Goal: Check status: Check status

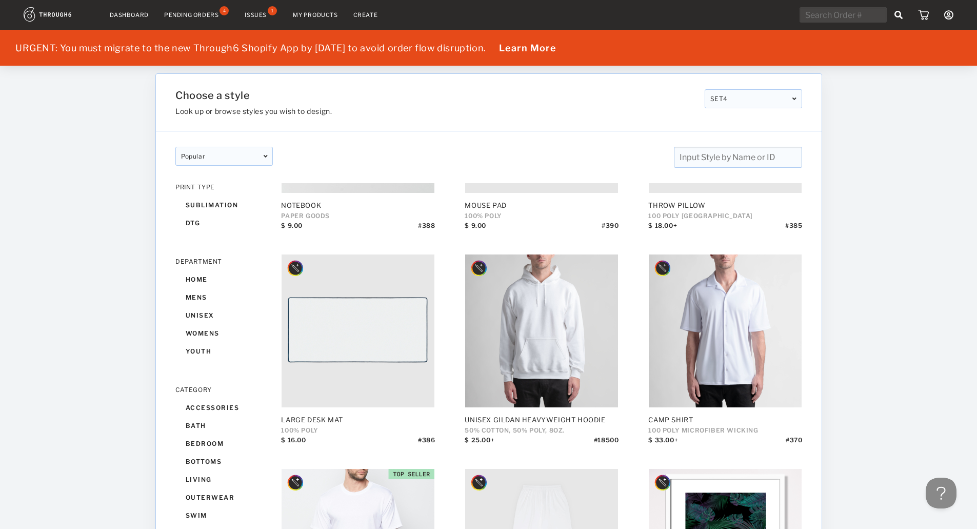
scroll to position [513, 0]
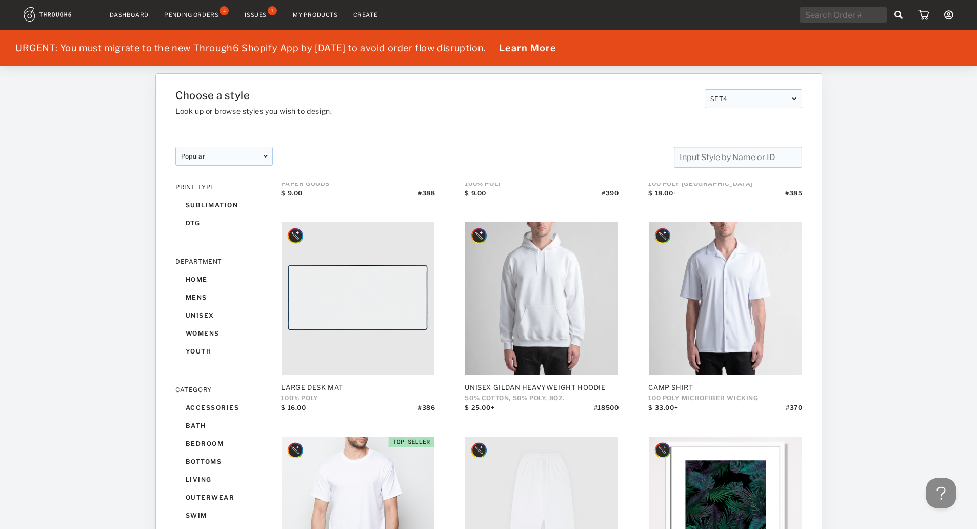
click at [840, 22] on input "text" at bounding box center [842, 14] width 87 height 15
paste input "6354546"
type input "6354546"
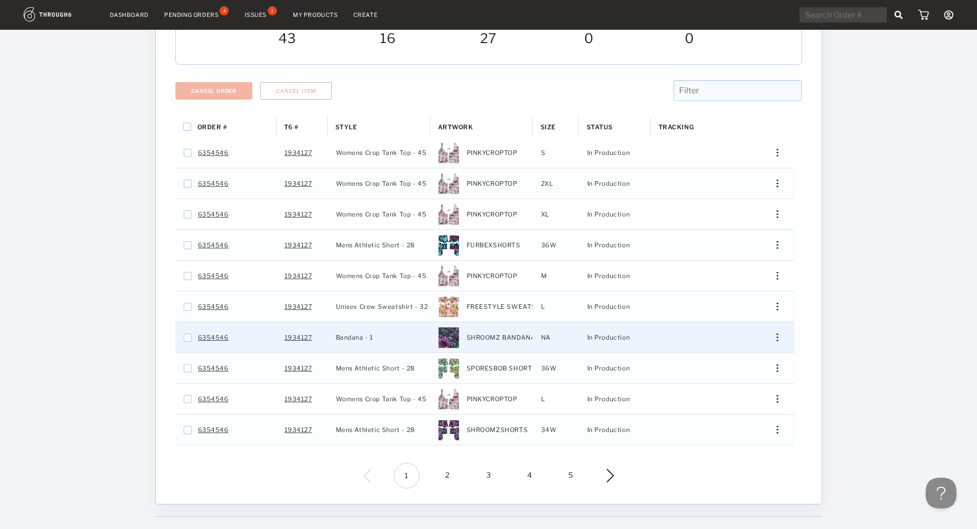
scroll to position [220, 0]
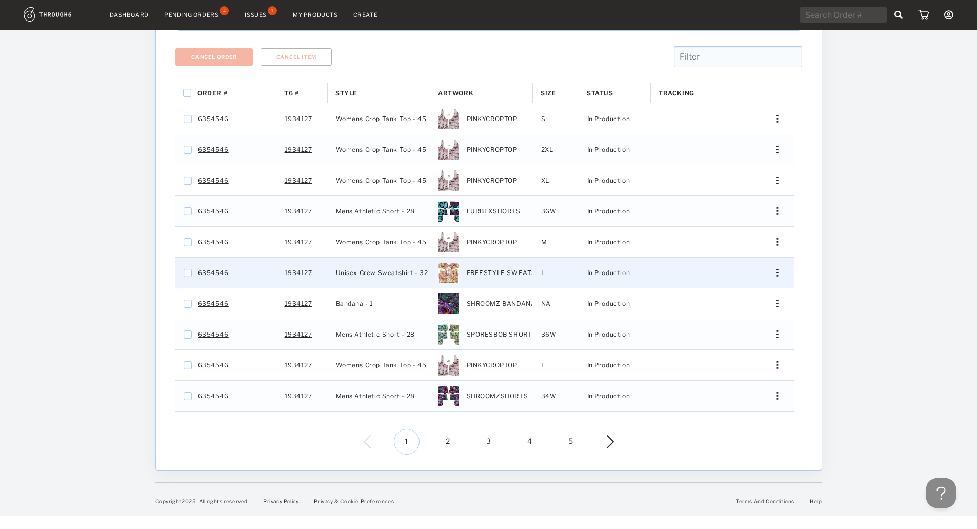
click at [779, 270] on div "Press SPACE to select this row." at bounding box center [773, 273] width 25 height 8
click at [727, 330] on span "View History" at bounding box center [730, 326] width 40 height 13
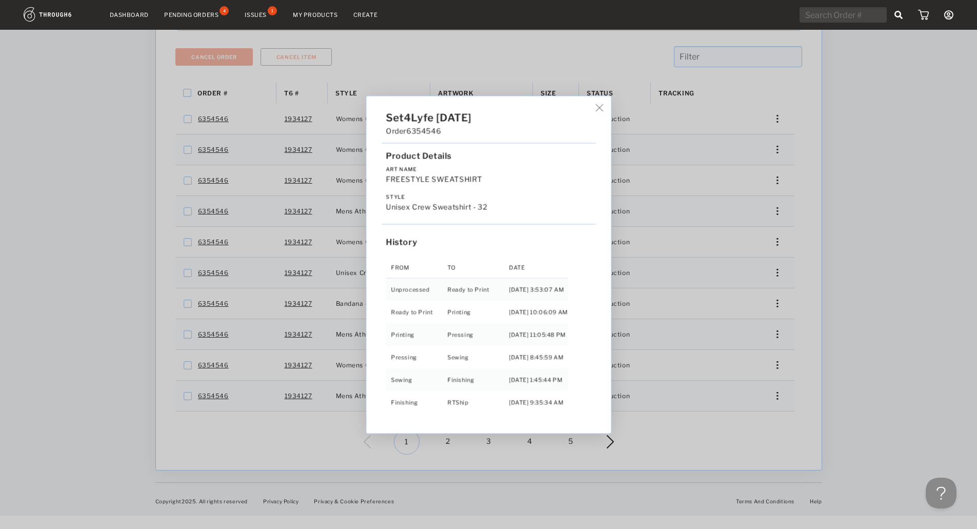
click at [826, 288] on div "Set4Lyfe 06/25/25 Order 6354546 Product Details Art Name FREESTYLE SWEATSHIRT S…" at bounding box center [488, 264] width 977 height 529
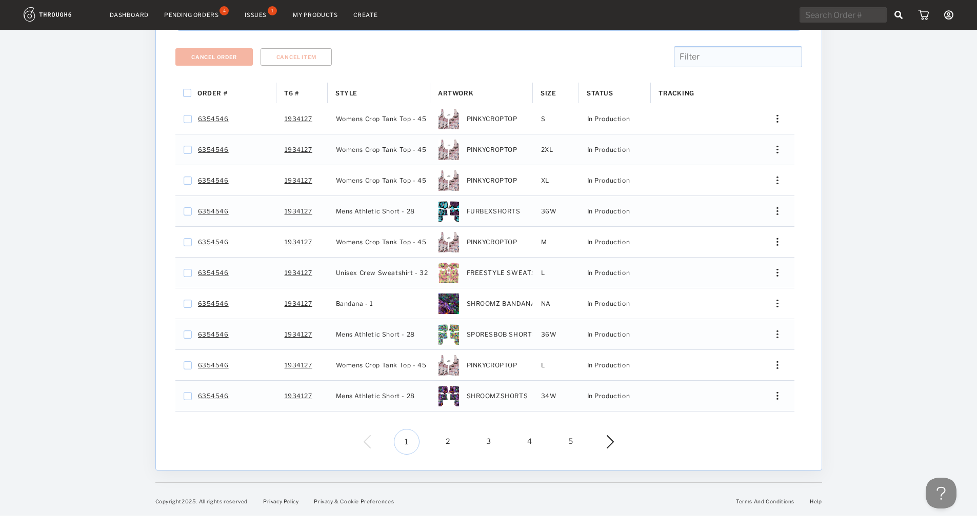
click at [527, 440] on span "4" at bounding box center [530, 442] width 26 height 26
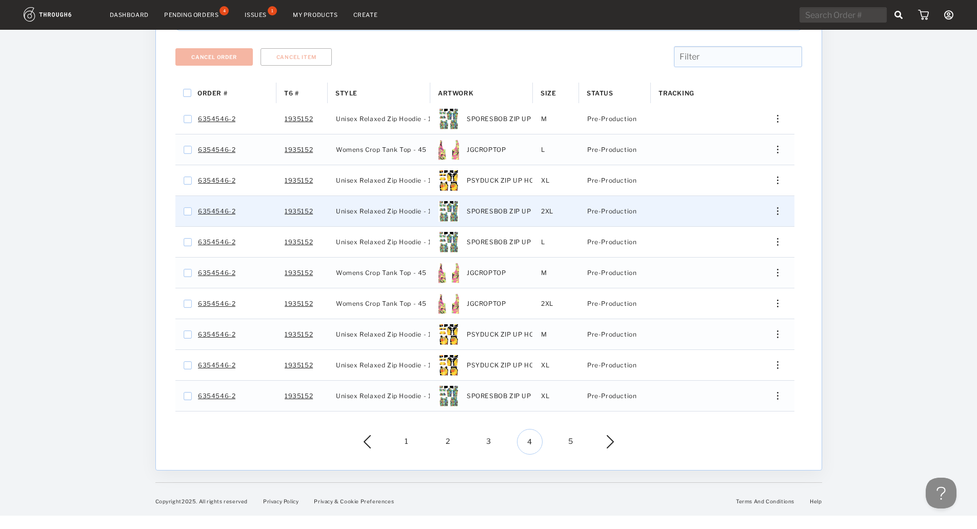
click at [774, 213] on div "Press SPACE to select this row." at bounding box center [773, 211] width 25 height 8
click at [747, 267] on span "View History" at bounding box center [730, 265] width 40 height 13
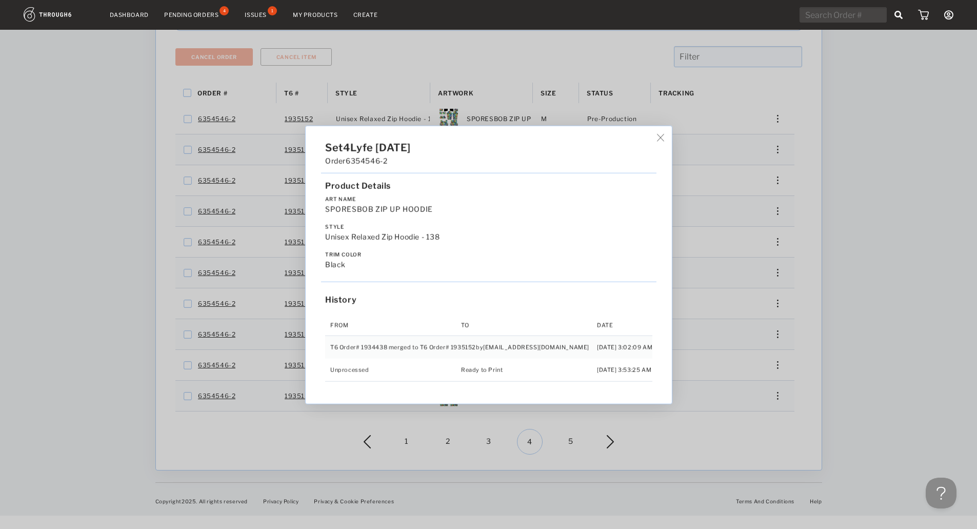
drag, startPoint x: 775, startPoint y: 277, endPoint x: 710, endPoint y: 328, distance: 82.6
click at [774, 278] on div "Set4Lyfe 07/19/25 Order 6354546-2 Product Details Art Name SPORESBOB ZIP UP HOO…" at bounding box center [488, 264] width 977 height 529
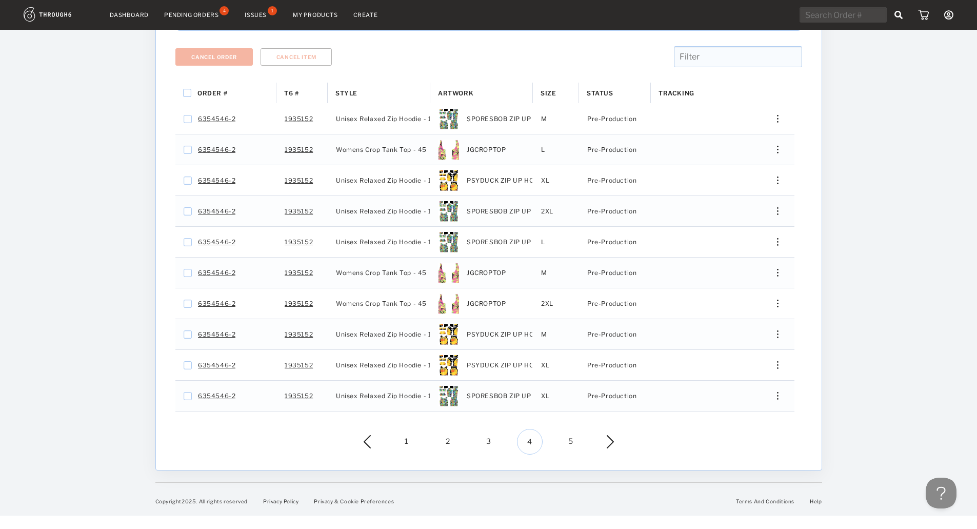
click at [570, 443] on span "5" at bounding box center [571, 442] width 26 height 26
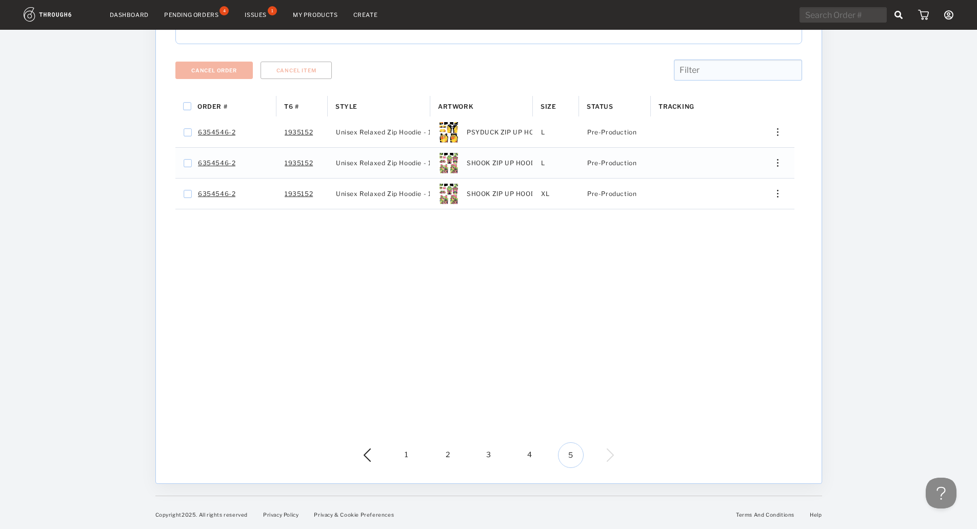
scroll to position [207, 0]
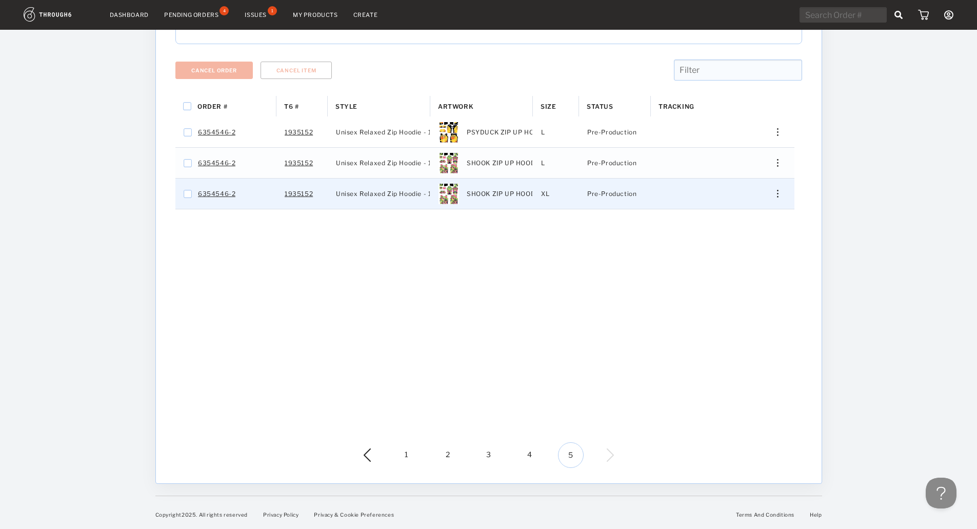
click at [776, 198] on div "Edit Size Edit Shipping View History View Product Merge Order Cancel Item" at bounding box center [773, 193] width 41 height 30
click at [777, 192] on img "Press SPACE to select this row." at bounding box center [777, 194] width 2 height 8
click at [731, 250] on span "View History" at bounding box center [730, 247] width 40 height 13
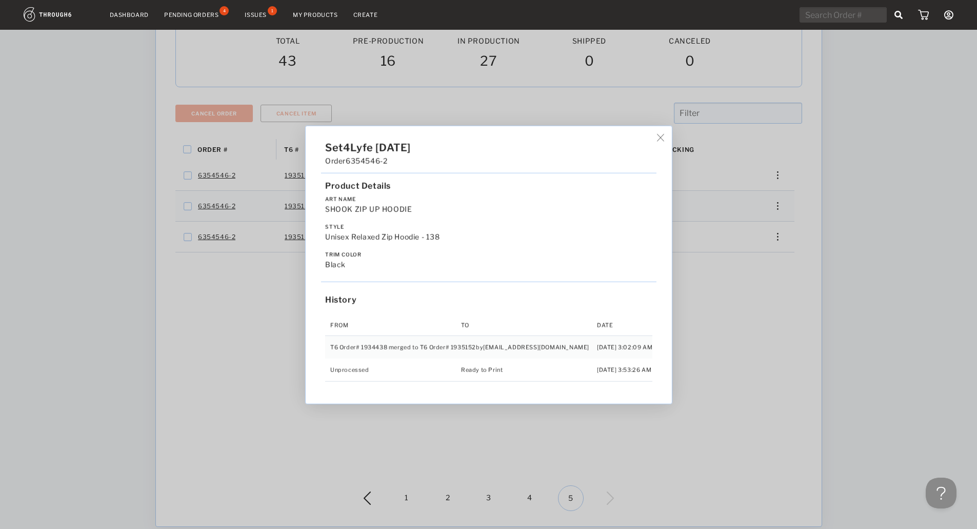
scroll to position [105, 0]
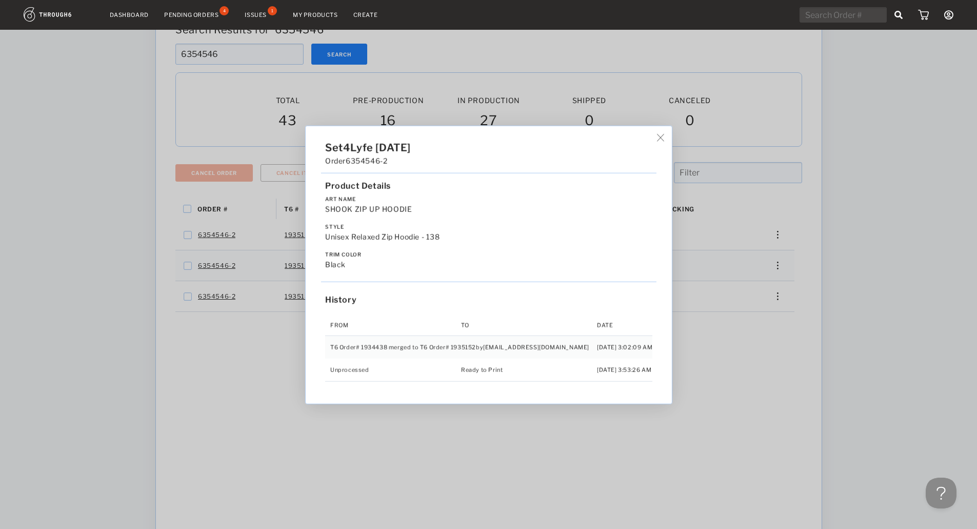
click at [228, 387] on div "Set4Lyfe 07/19/25 Order 6354546-2 Product Details Art Name SHOOK ZIP UP HOODIE …" at bounding box center [488, 264] width 977 height 529
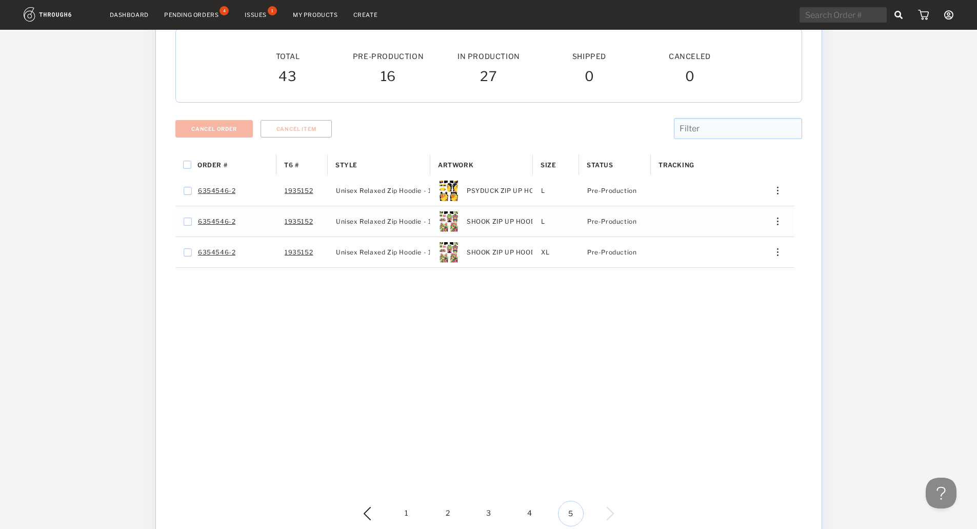
scroll to position [207, 0]
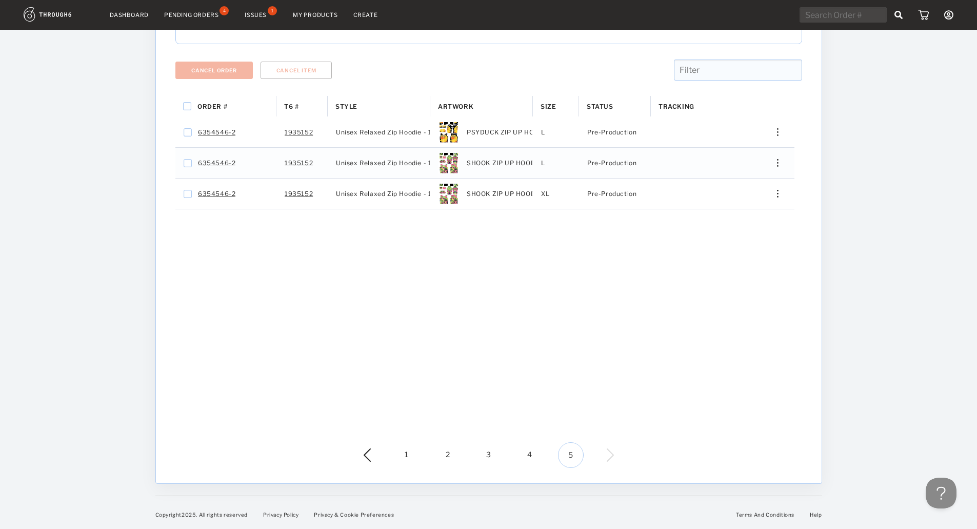
click at [476, 450] on div "1 2 3 4 5" at bounding box center [488, 455] width 250 height 26
click at [482, 455] on span "3" at bounding box center [489, 455] width 26 height 26
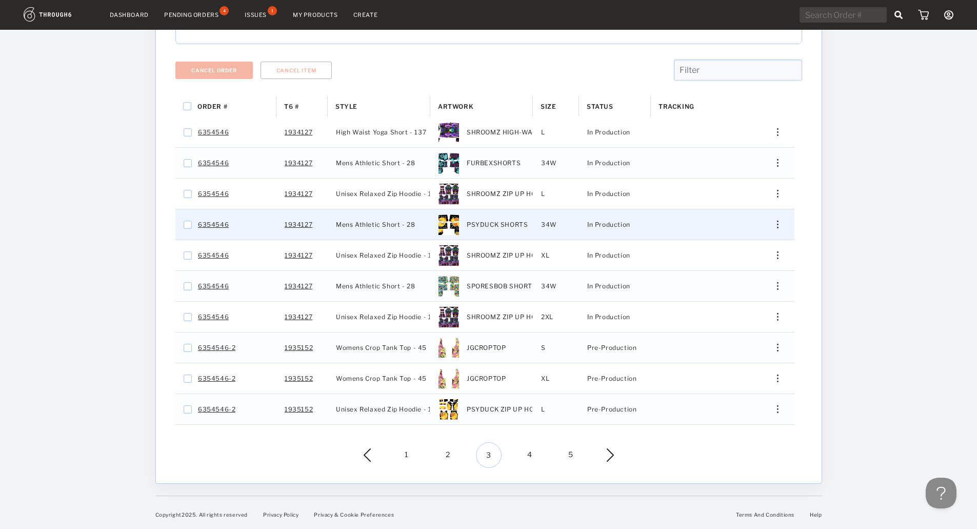
click at [775, 222] on div "Press SPACE to select this row." at bounding box center [773, 224] width 25 height 8
click at [745, 276] on span "View History" at bounding box center [730, 278] width 40 height 13
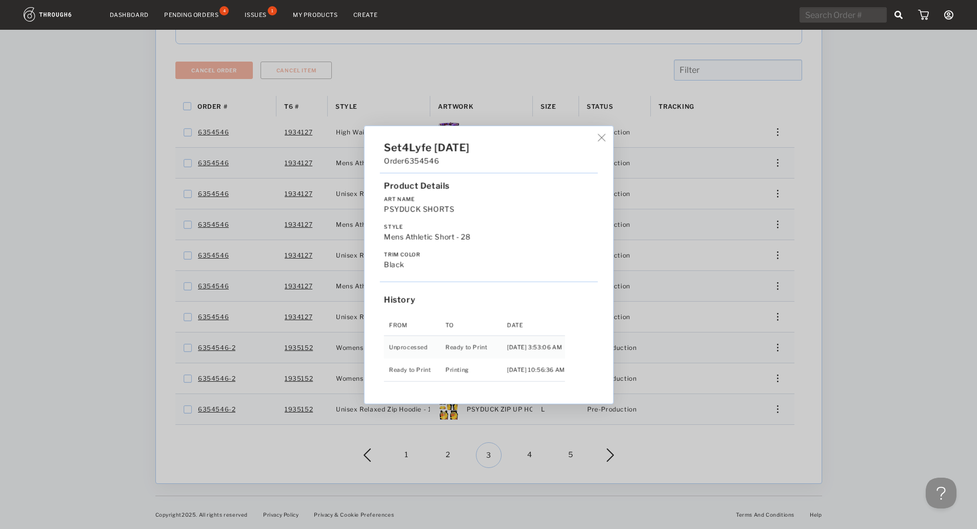
click at [750, 241] on div "Set4Lyfe 06/25/25 Order 6354546 Product Details Art Name PSYDUCK SHORTS Style M…" at bounding box center [488, 264] width 977 height 529
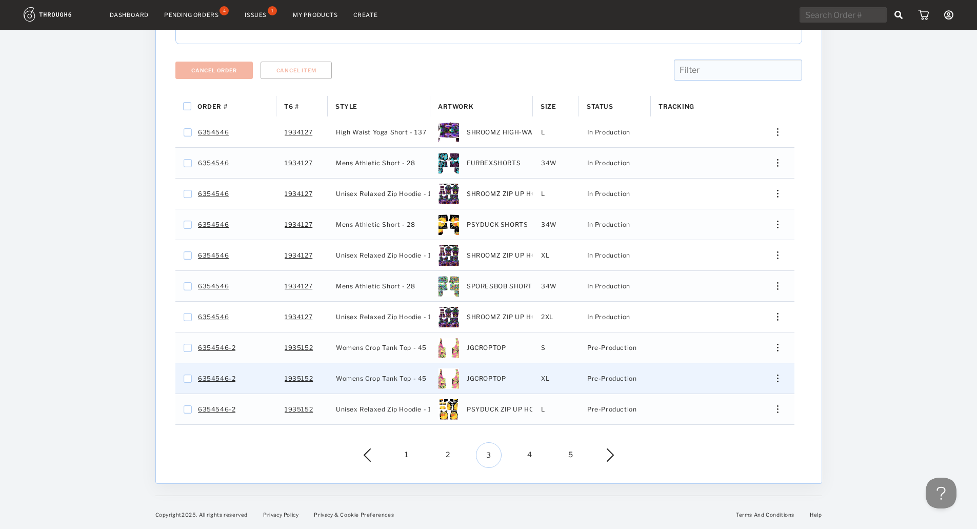
click at [779, 377] on div "Press SPACE to select this row." at bounding box center [773, 378] width 25 height 8
click at [746, 434] on span "View History" at bounding box center [730, 432] width 40 height 13
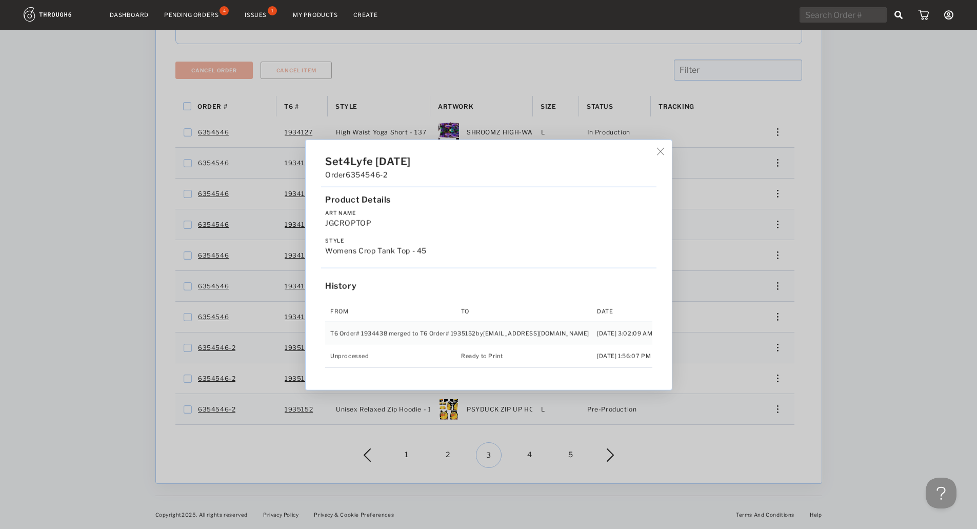
drag, startPoint x: 793, startPoint y: 102, endPoint x: 804, endPoint y: 95, distance: 12.8
click at [795, 101] on div "Set4Lyfe [DATE] Order 6354546-2 Product Details Art Name JGCROPTOP Style Womens…" at bounding box center [488, 264] width 977 height 529
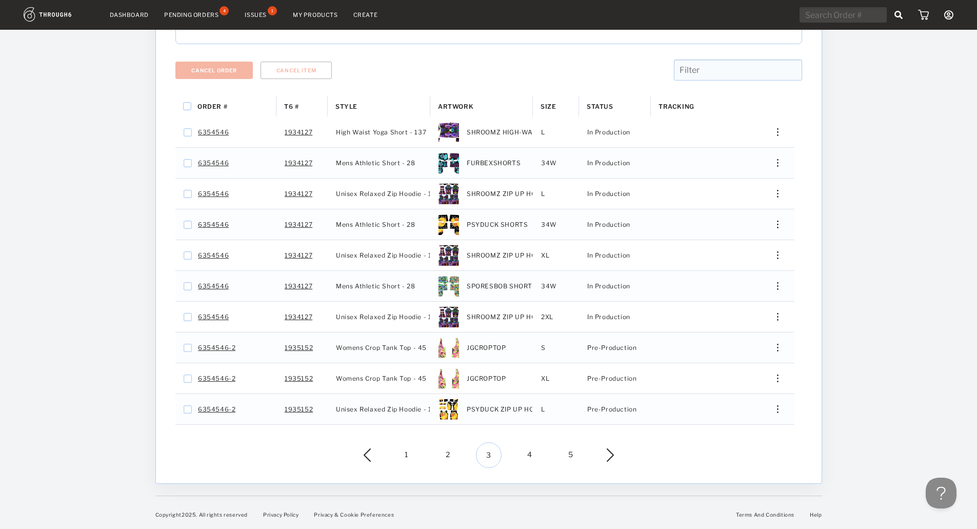
click at [821, 8] on input "text" at bounding box center [842, 14] width 87 height 15
paste input "M1926898"
type input "M1926898"
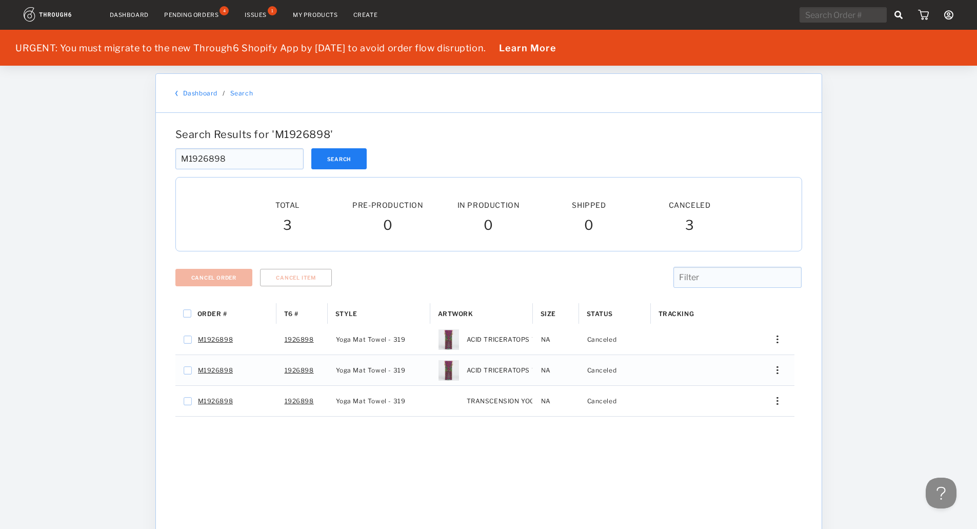
click at [841, 16] on input "text" at bounding box center [842, 14] width 87 height 15
paste input "6822-1"
type input "6822-1"
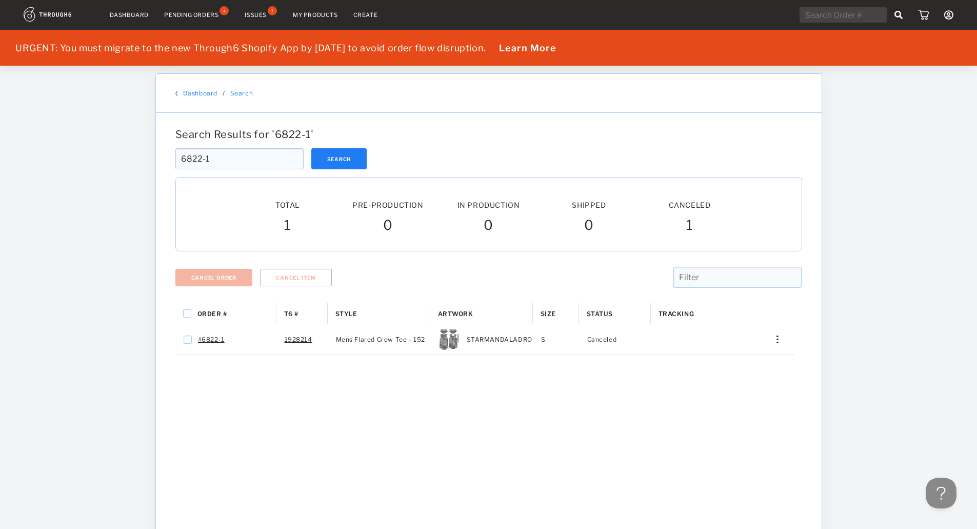
click at [824, 19] on input "text" at bounding box center [842, 14] width 87 height 15
paste input "7016"
type input "7016"
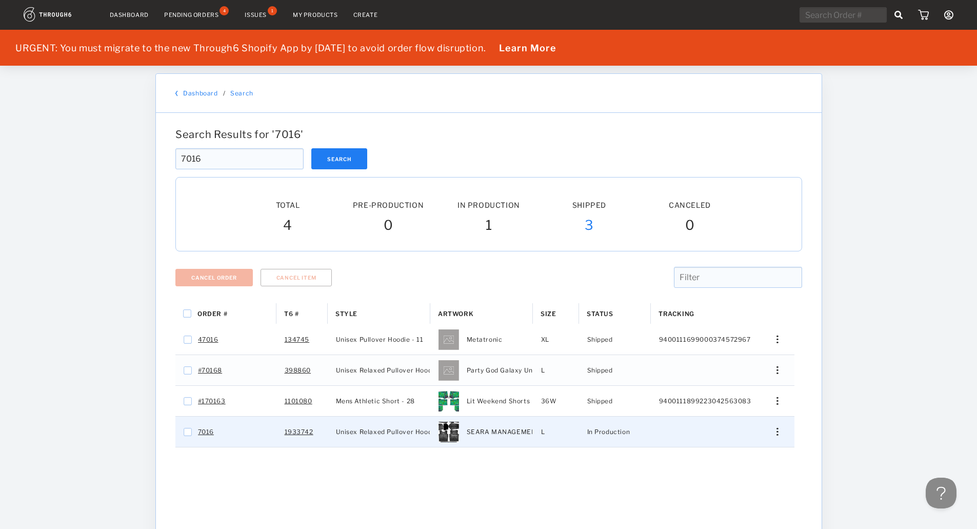
click at [774, 428] on div "Press SPACE to select this row." at bounding box center [773, 432] width 25 height 8
click at [739, 484] on span "View History" at bounding box center [730, 485] width 40 height 13
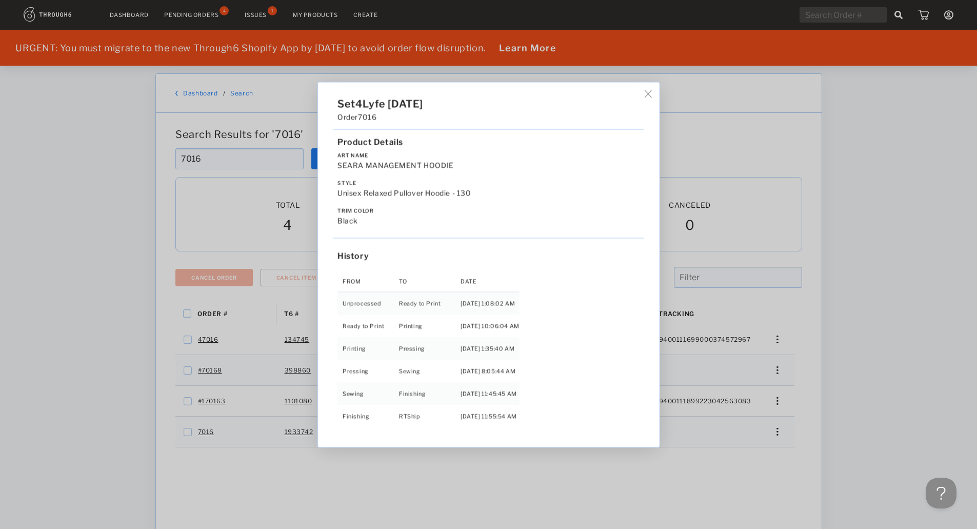
click at [649, 96] on img at bounding box center [648, 94] width 8 height 8
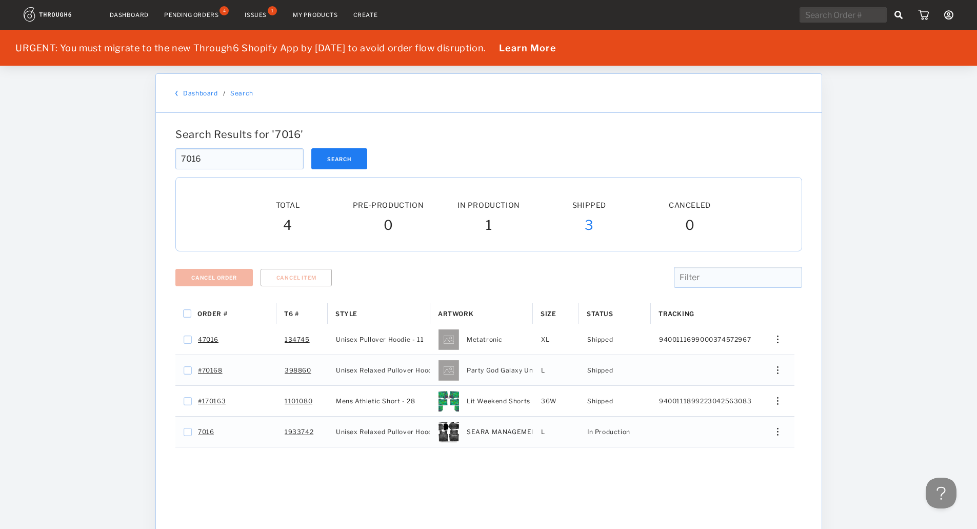
click at [821, 17] on input "text" at bounding box center [842, 14] width 87 height 15
paste input "7018"
type input "7018"
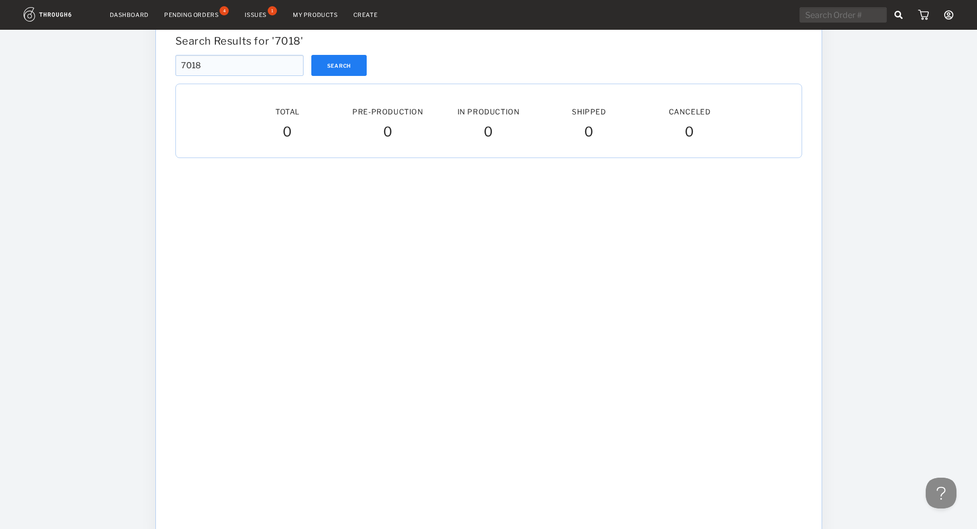
scroll to position [145, 0]
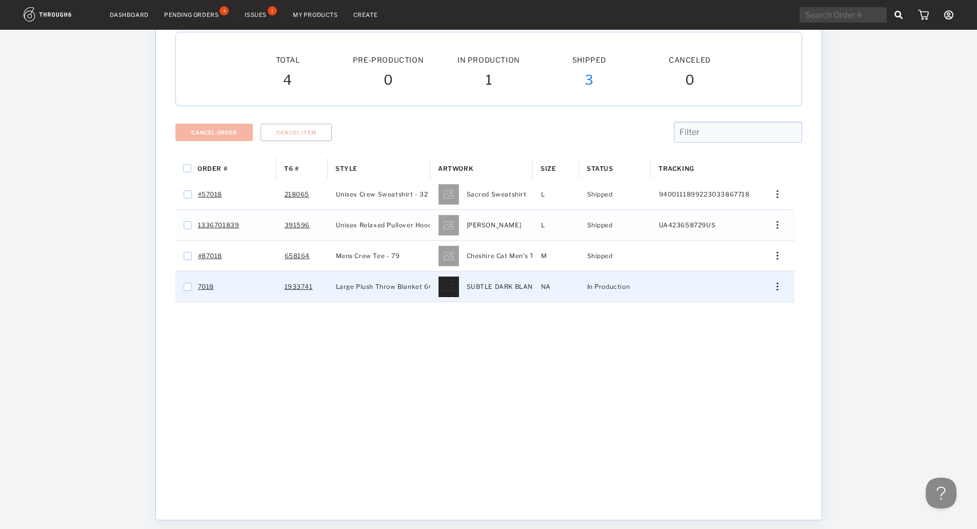
click at [779, 285] on div "Press SPACE to select this row." at bounding box center [773, 286] width 25 height 8
click at [742, 343] on span "View History" at bounding box center [730, 340] width 40 height 13
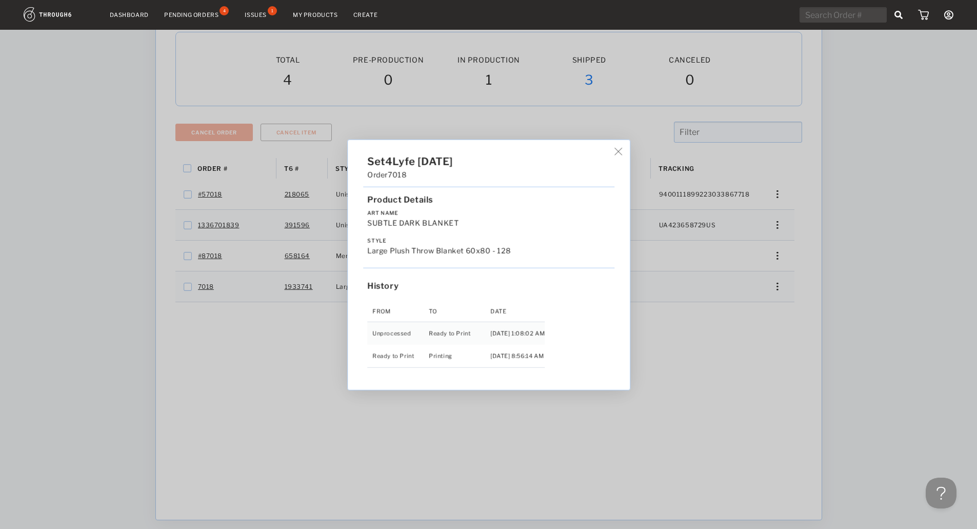
click at [622, 151] on img at bounding box center [618, 151] width 8 height 8
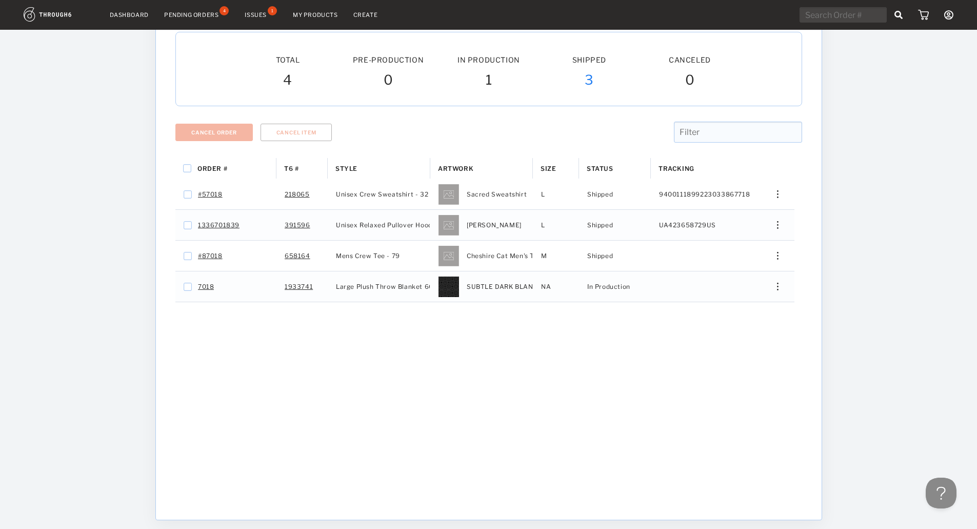
click at [819, 18] on input "text" at bounding box center [842, 14] width 87 height 15
paste input "7019"
type input "7019"
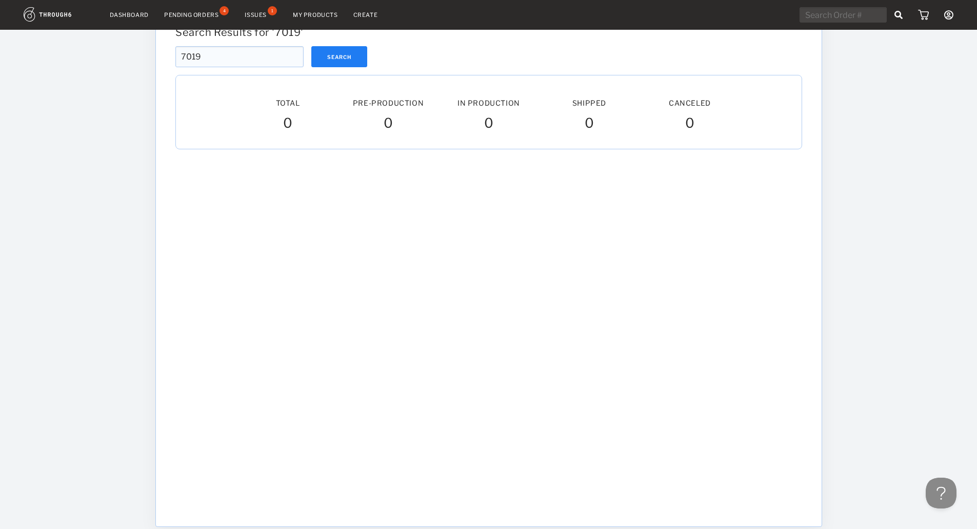
scroll to position [103, 0]
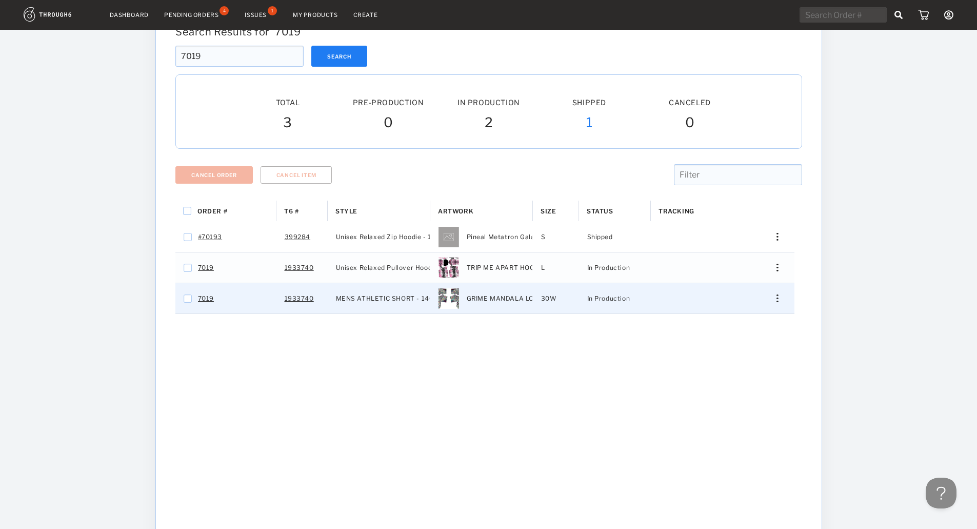
click at [775, 297] on div "Press SPACE to select this row." at bounding box center [773, 298] width 25 height 8
click at [731, 353] on span "View History" at bounding box center [730, 352] width 40 height 13
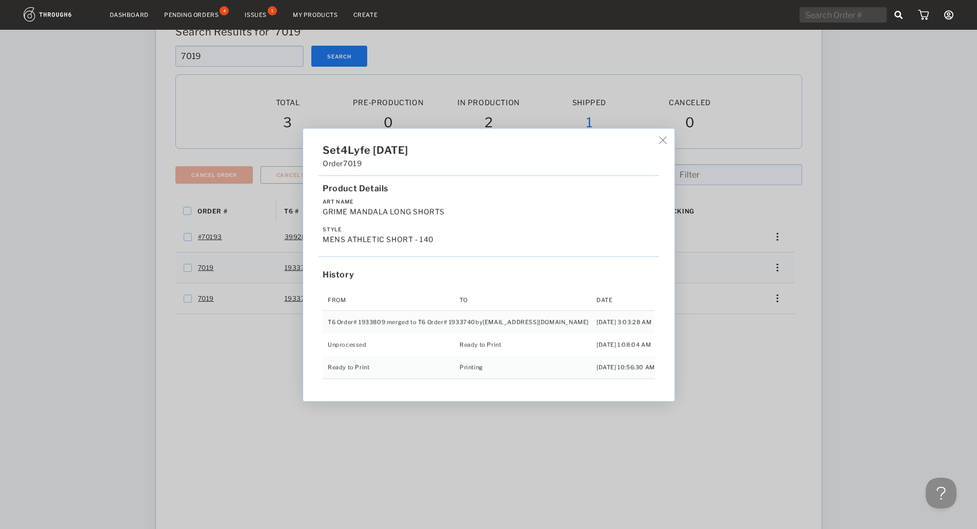
click at [659, 138] on img at bounding box center [663, 140] width 8 height 8
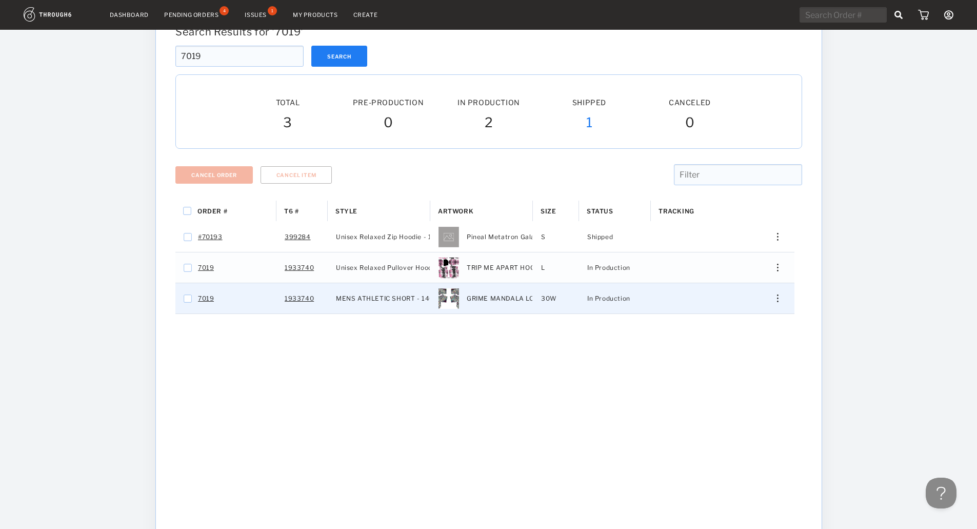
click at [776, 298] on div "Press SPACE to select this row." at bounding box center [773, 298] width 25 height 8
click at [728, 331] on span "Edit Shipping" at bounding box center [732, 331] width 43 height 13
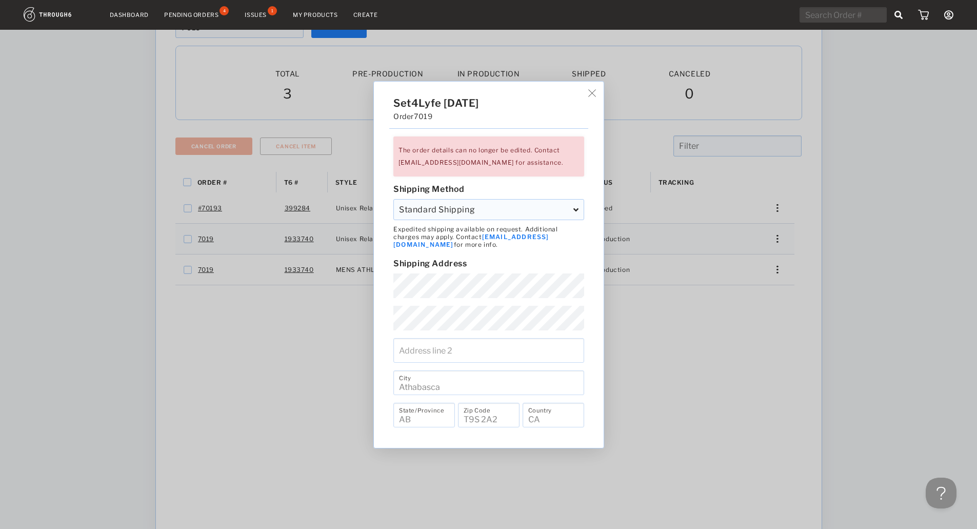
scroll to position [154, 0]
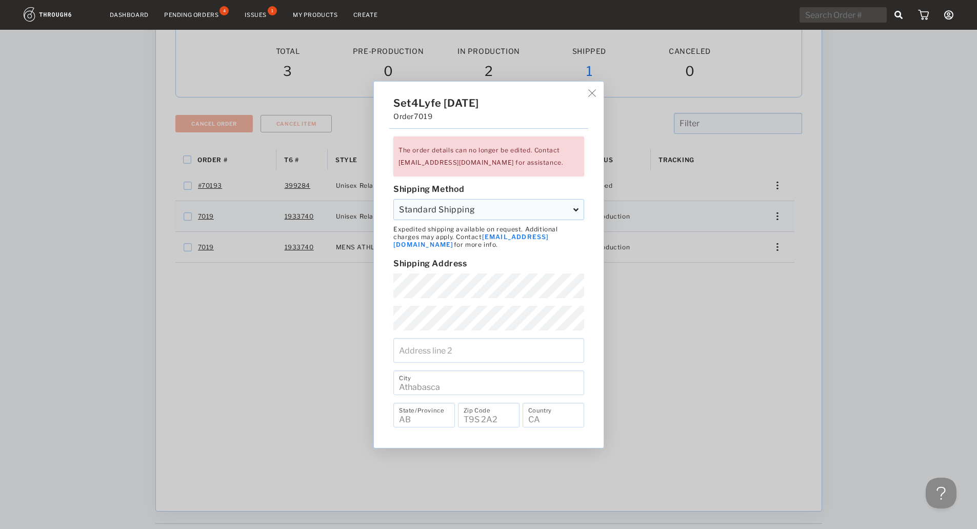
click at [590, 97] on div "Set4Lyfe 06/21/25 Order 7019 The order details can no longer be edited. Contact…" at bounding box center [489, 265] width 230 height 366
click at [594, 97] on img at bounding box center [592, 93] width 8 height 8
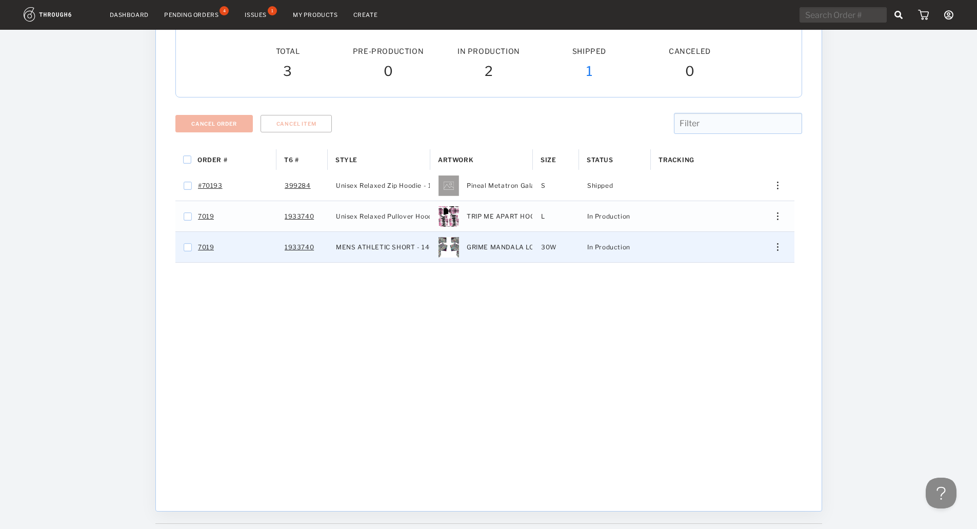
click at [780, 249] on div "Press SPACE to select this row." at bounding box center [773, 247] width 25 height 8
click at [719, 370] on span "Cancel Item" at bounding box center [727, 365] width 38 height 13
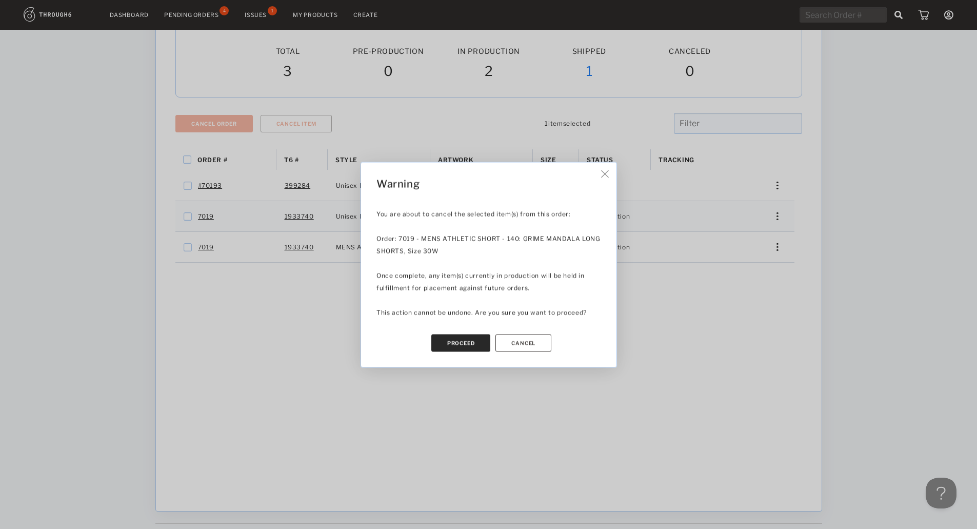
click at [462, 341] on button "Proceed" at bounding box center [460, 342] width 59 height 17
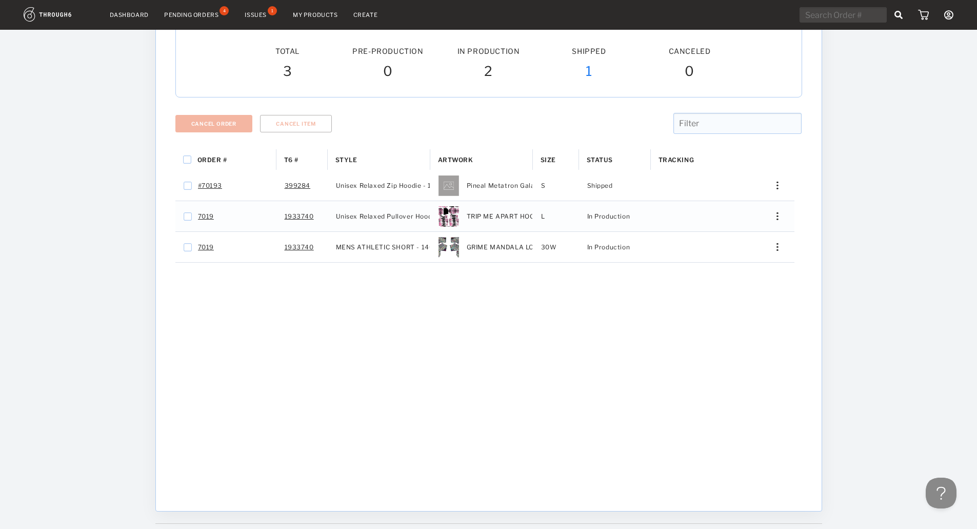
click at [370, 16] on link "Create" at bounding box center [365, 14] width 25 height 7
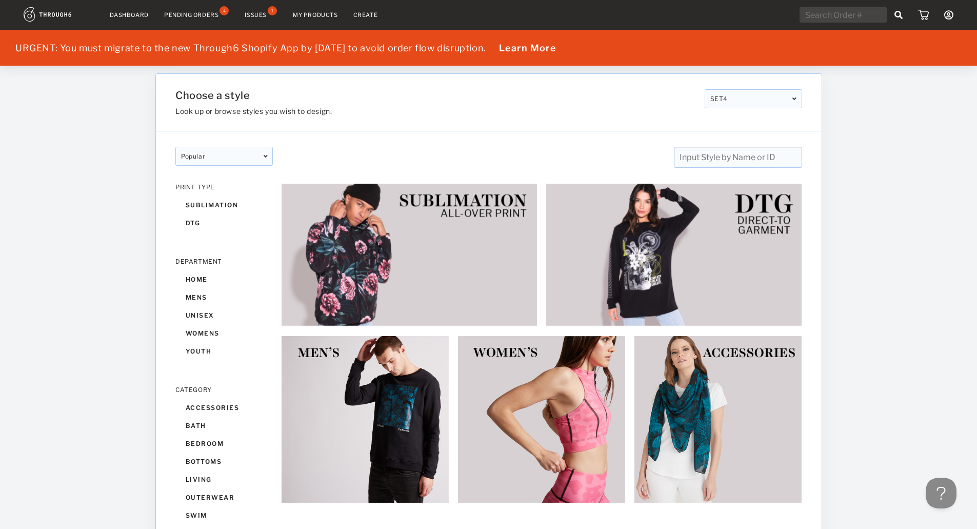
click at [707, 153] on input "text" at bounding box center [737, 157] width 128 height 21
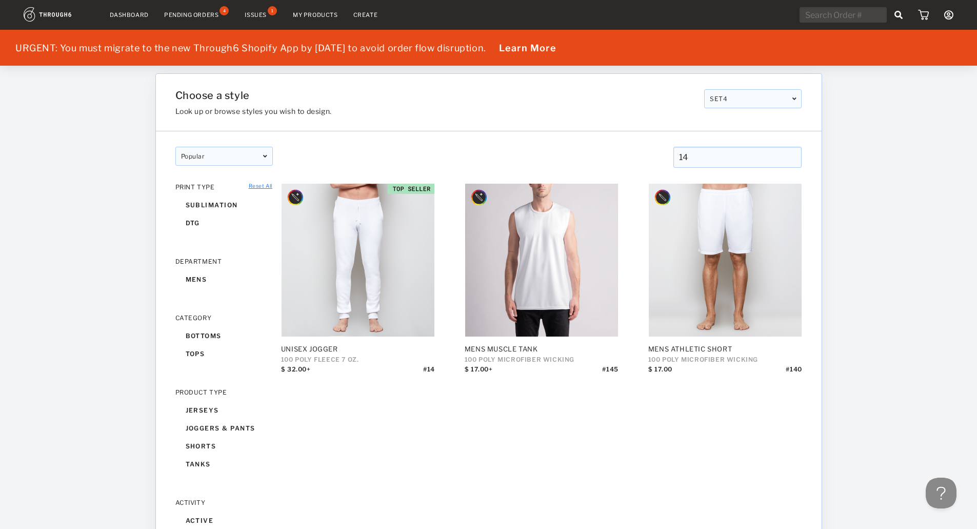
drag, startPoint x: 712, startPoint y: 163, endPoint x: 582, endPoint y: 155, distance: 129.4
click at [582, 155] on div "popular designer featured popular New designer featured popular New 14 14 CLEAR…" at bounding box center [488, 149] width 665 height 36
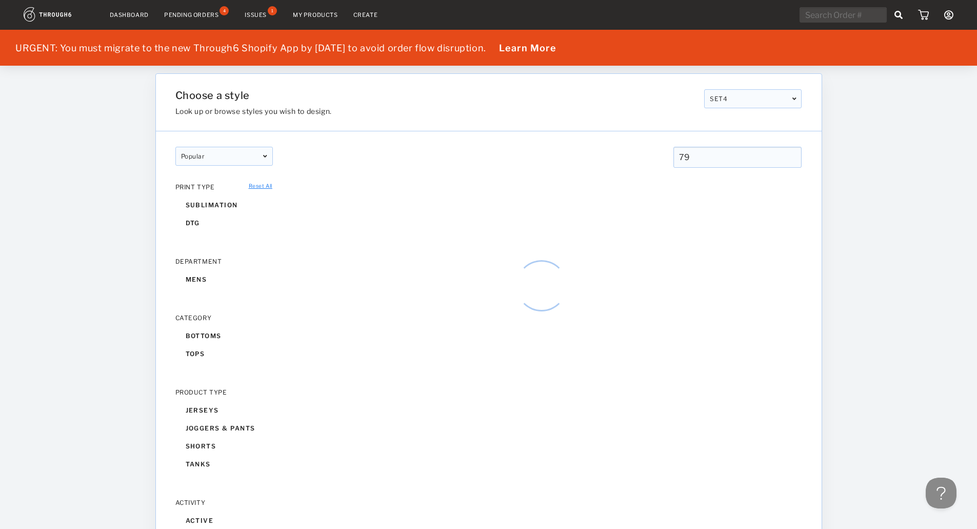
type input "79"
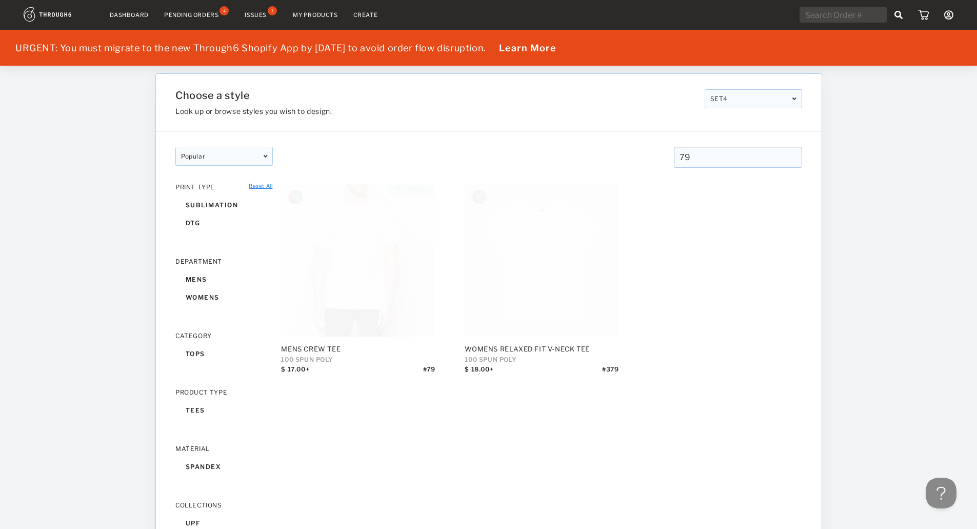
click at [832, 16] on input "text" at bounding box center [842, 14] width 87 height 15
paste input "6354546-2"
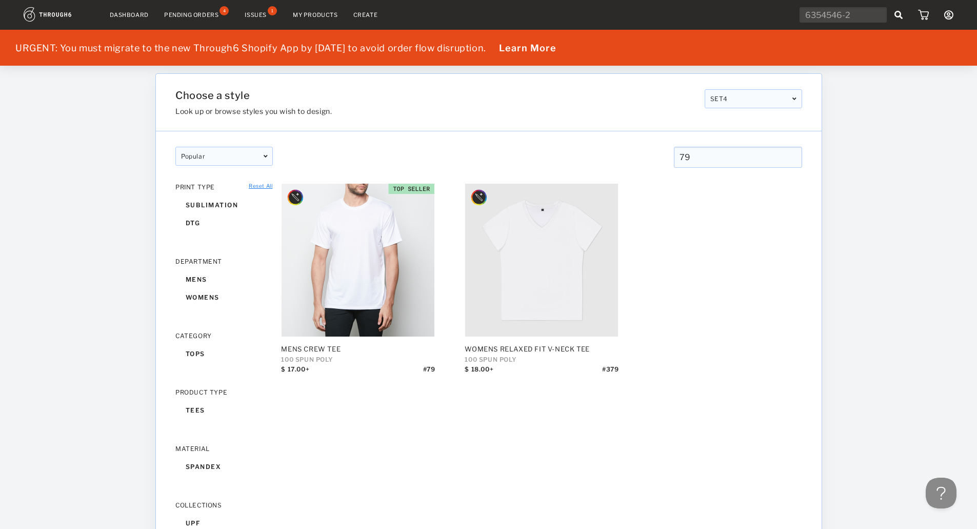
type input "6354546-2"
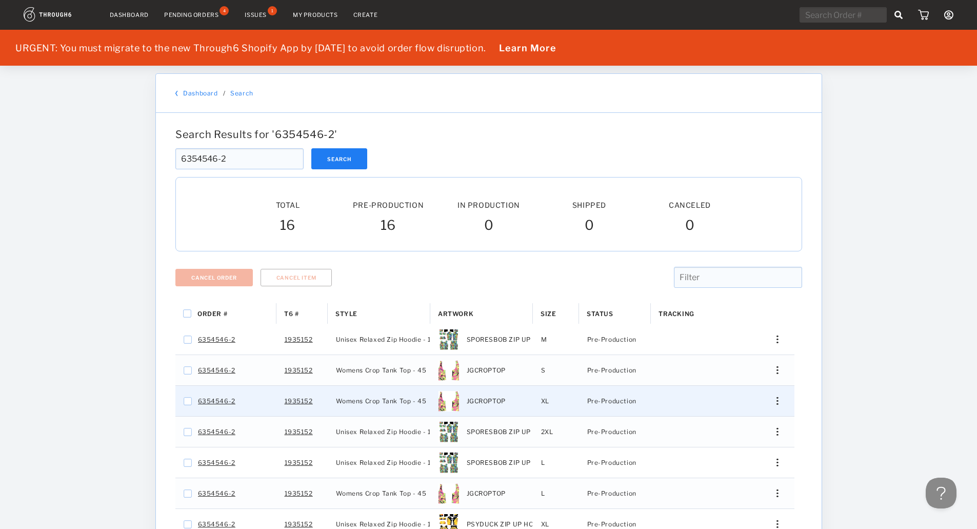
click at [779, 397] on div "Edit Size Edit Shipping View History View Product Merge Order Cancel Item" at bounding box center [773, 401] width 41 height 30
click at [779, 399] on div "Press SPACE to select this row." at bounding box center [773, 401] width 25 height 8
click at [745, 456] on span "View History" at bounding box center [730, 455] width 40 height 13
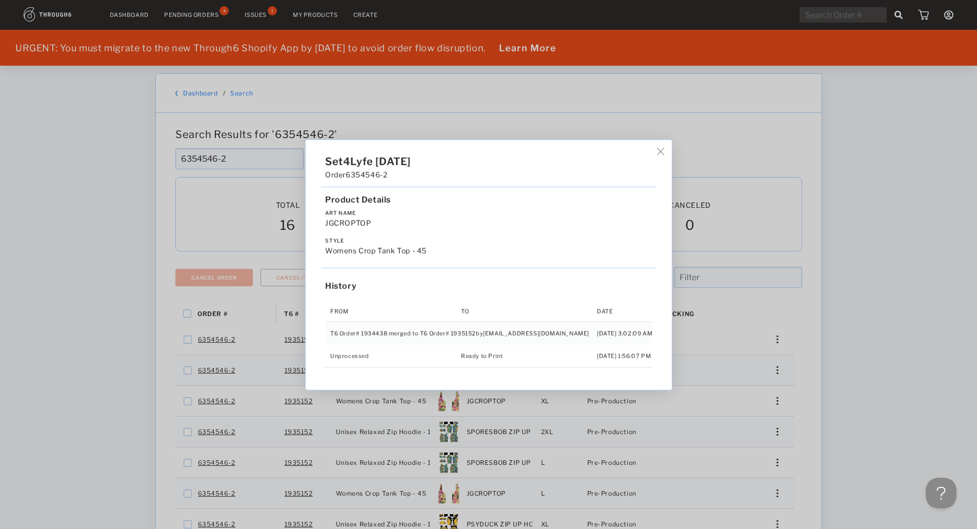
click at [753, 235] on div "Set4Lyfe [DATE] Order 6354546-2 Product Details Art Name JGCROPTOP Style Womens…" at bounding box center [488, 264] width 977 height 529
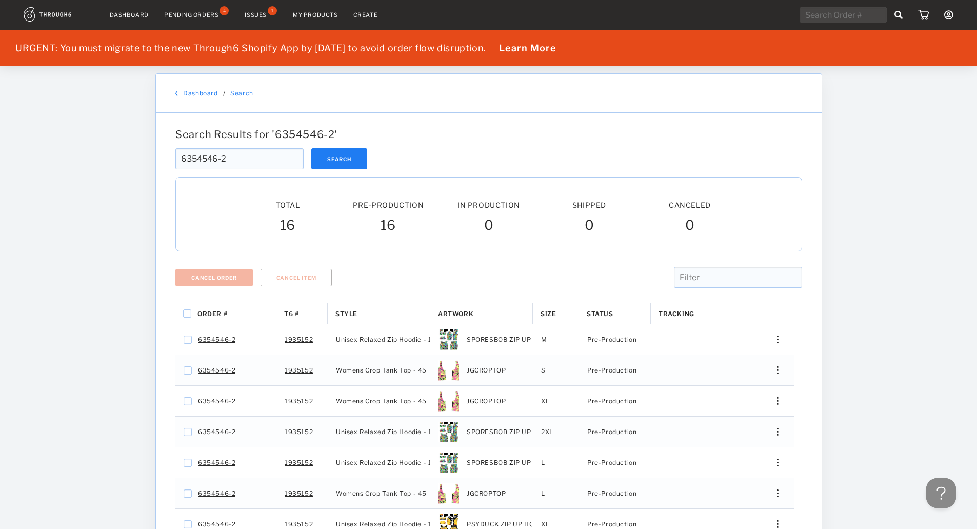
click at [308, 16] on link "My Products" at bounding box center [315, 14] width 45 height 7
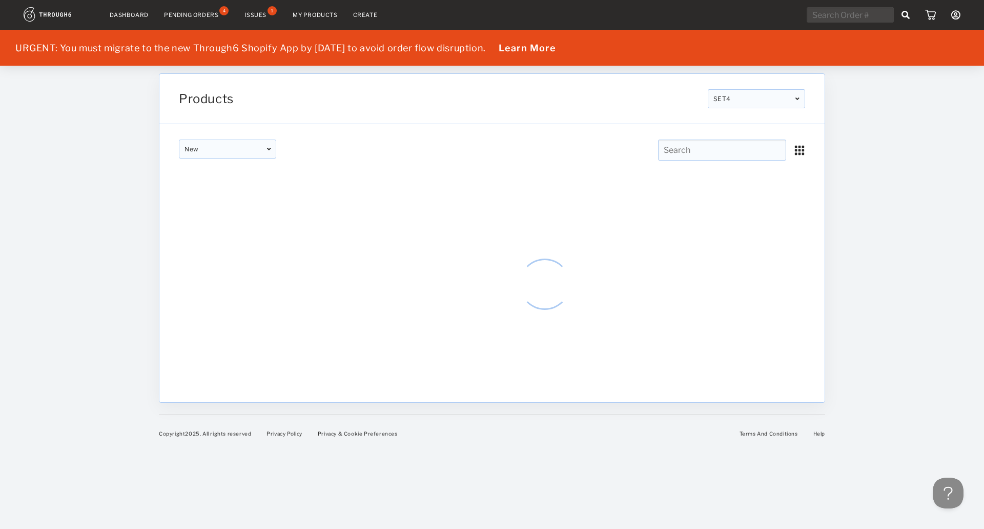
click at [692, 150] on input "text" at bounding box center [722, 149] width 128 height 21
paste input "KAIROS TANKTOP"
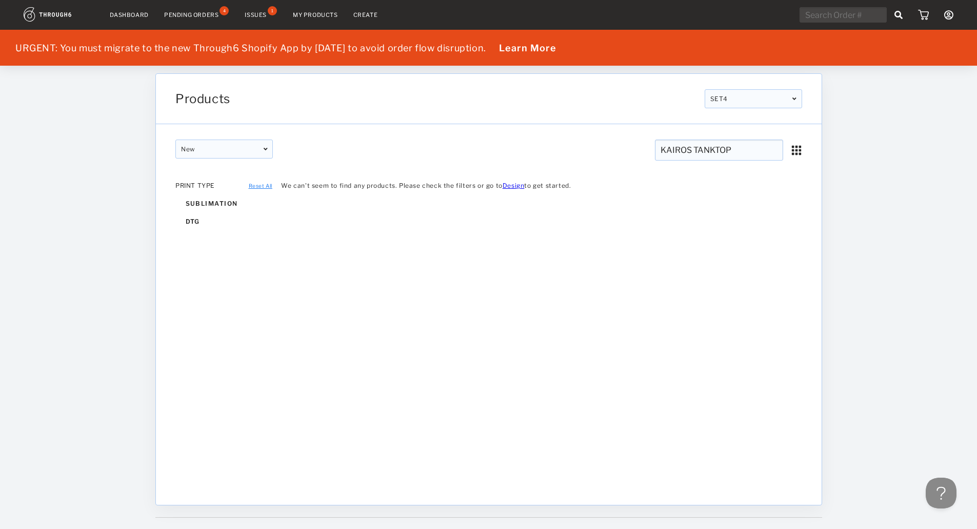
drag, startPoint x: 693, startPoint y: 147, endPoint x: 984, endPoint y: 177, distance: 292.2
click at [845, 152] on div "Dashboard Pending Orders 4 Issues 1 My Products Create My Account Brands Create…" at bounding box center [488, 275] width 977 height 550
type input "KAIROS"
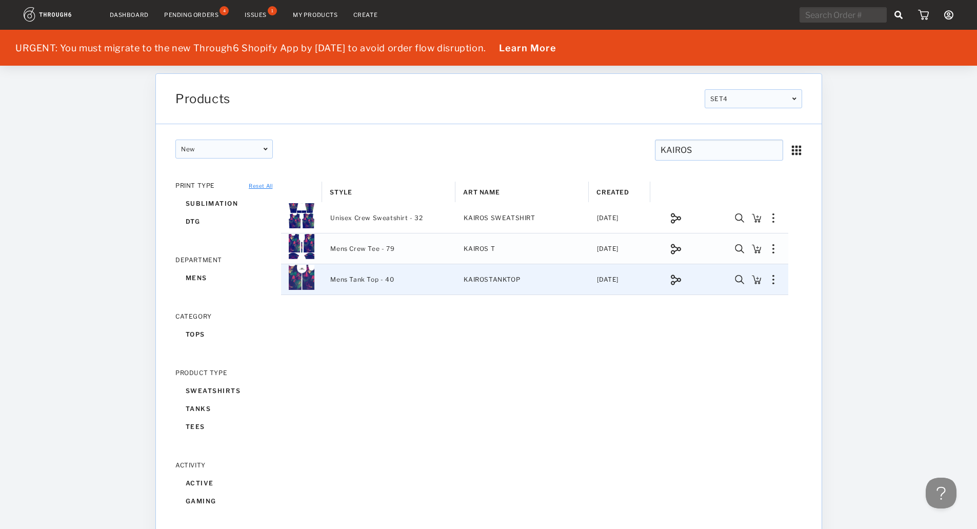
click at [756, 283] on img "Press SPACE to select this row." at bounding box center [755, 279] width 9 height 9
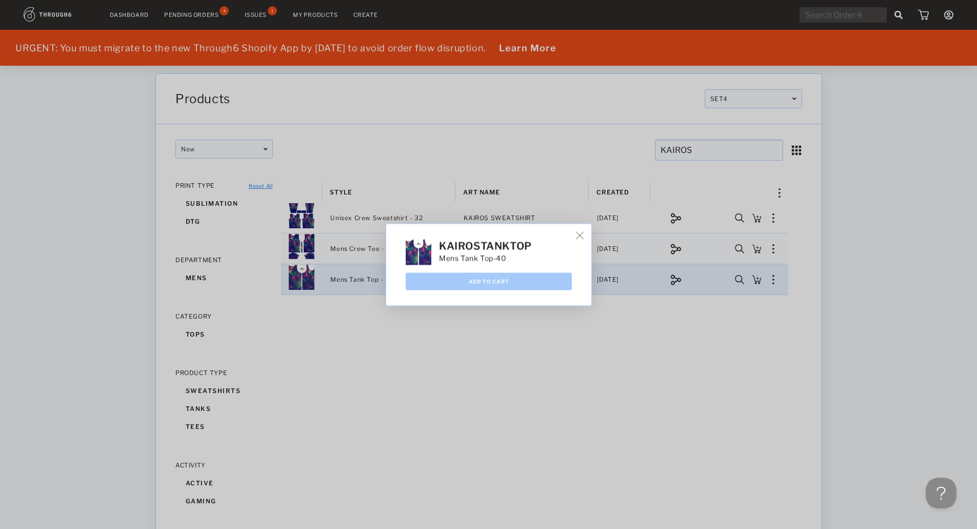
click at [581, 235] on img at bounding box center [580, 235] width 8 height 8
